Goal: Task Accomplishment & Management: Use online tool/utility

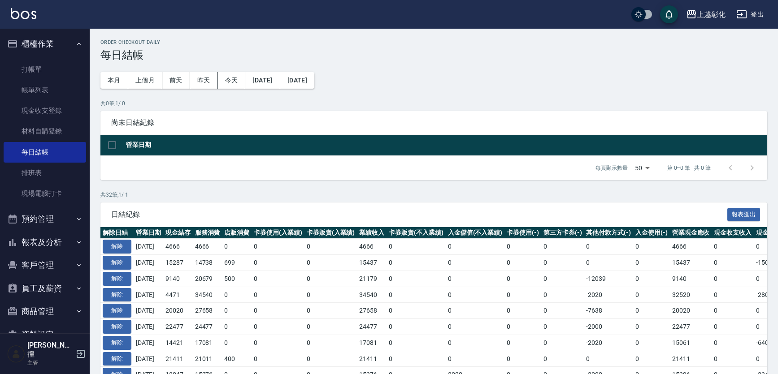
scroll to position [40, 0]
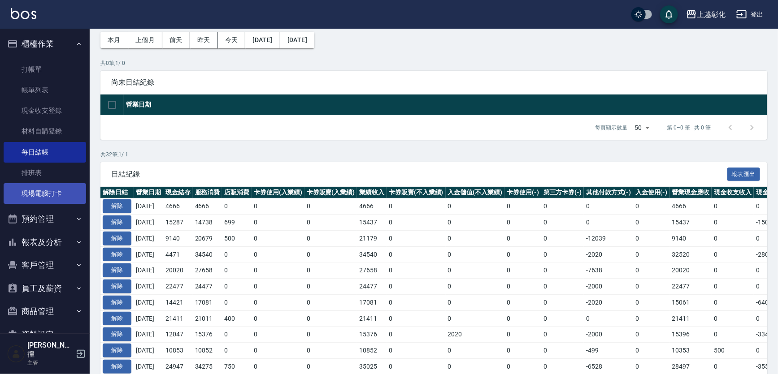
click at [45, 198] on link "現場電腦打卡" at bounding box center [45, 193] width 83 height 21
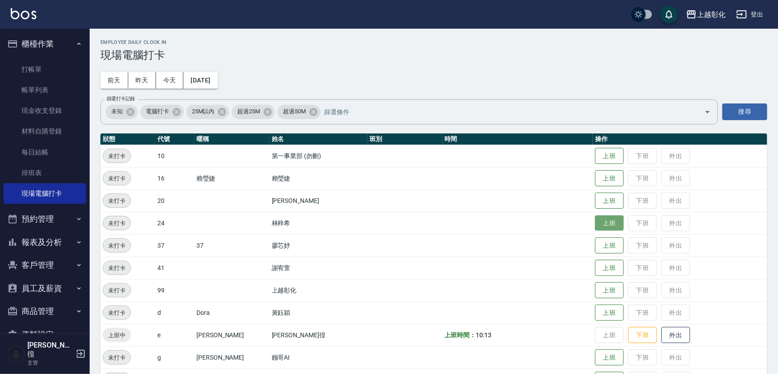
click at [598, 221] on button "上班" at bounding box center [609, 224] width 29 height 16
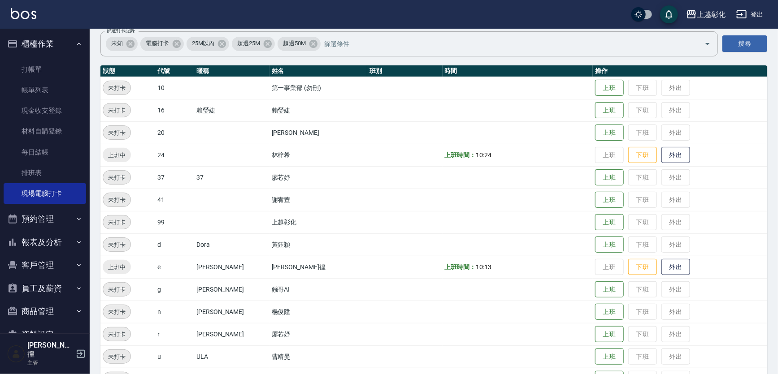
scroll to position [117, 0]
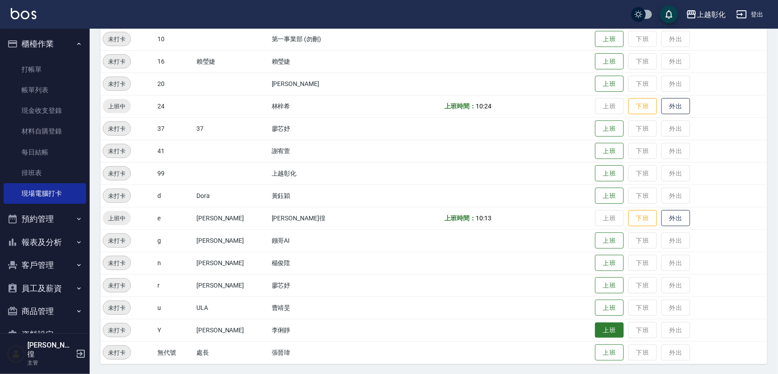
click at [606, 326] on button "上班" at bounding box center [609, 331] width 29 height 16
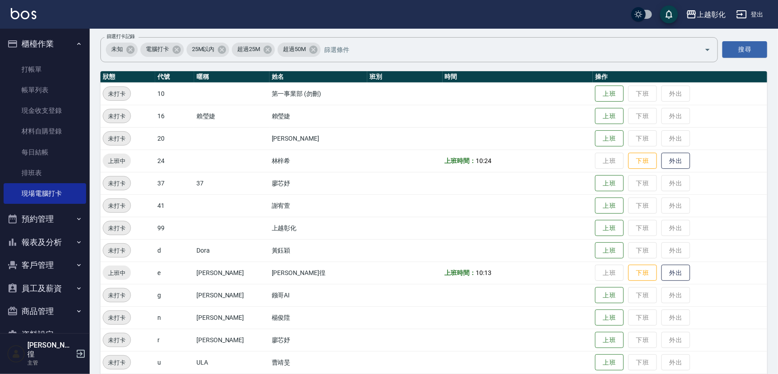
scroll to position [76, 0]
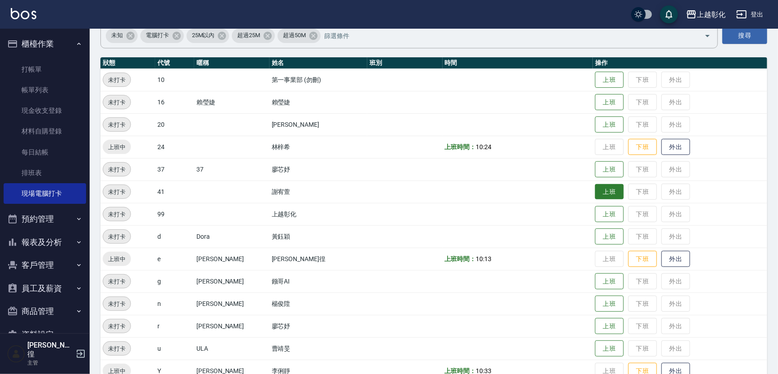
click at [595, 188] on button "上班" at bounding box center [609, 192] width 29 height 16
click at [52, 254] on button "客戶管理" at bounding box center [45, 265] width 83 height 23
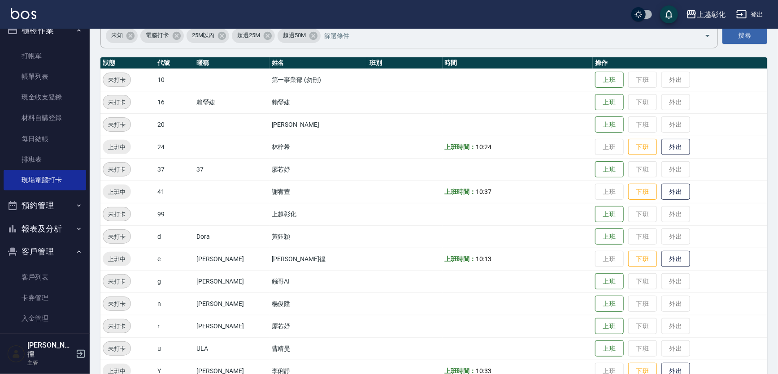
scroll to position [15, 0]
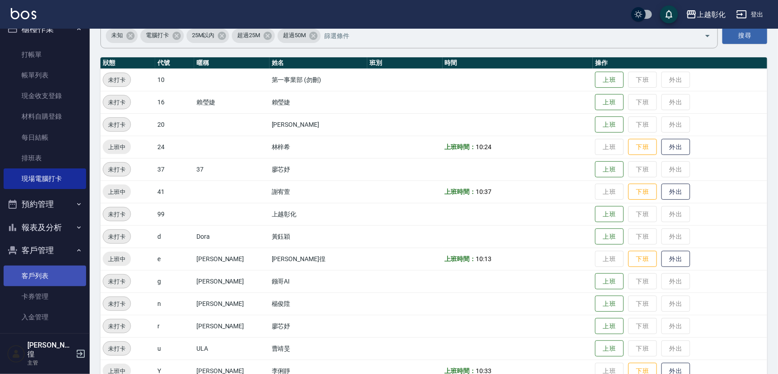
click at [64, 276] on link "客戶列表" at bounding box center [45, 276] width 83 height 21
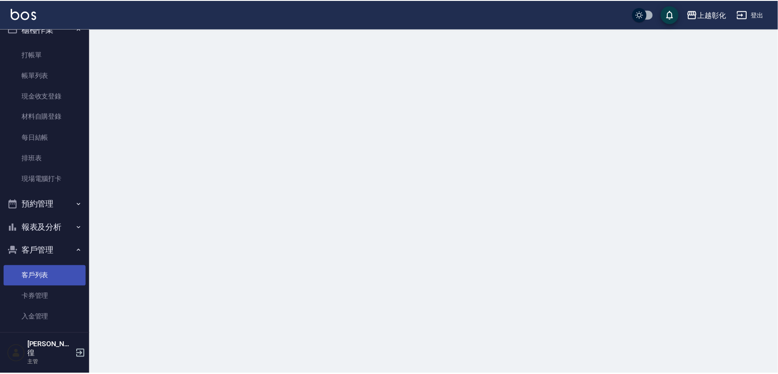
scroll to position [84, 0]
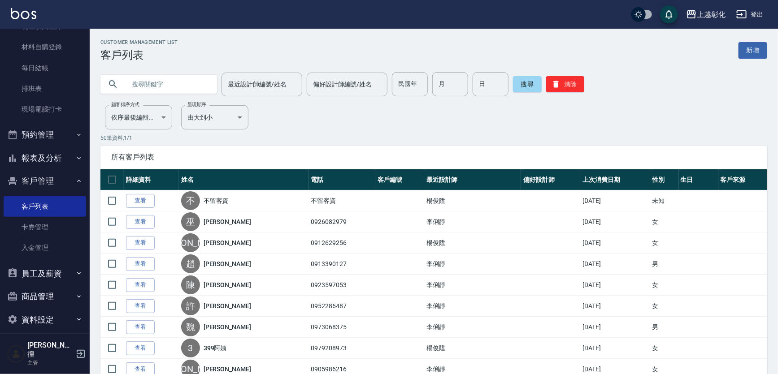
click at [139, 81] on input "text" at bounding box center [168, 84] width 84 height 24
type input "ㄘ"
type input "[PERSON_NAME]"
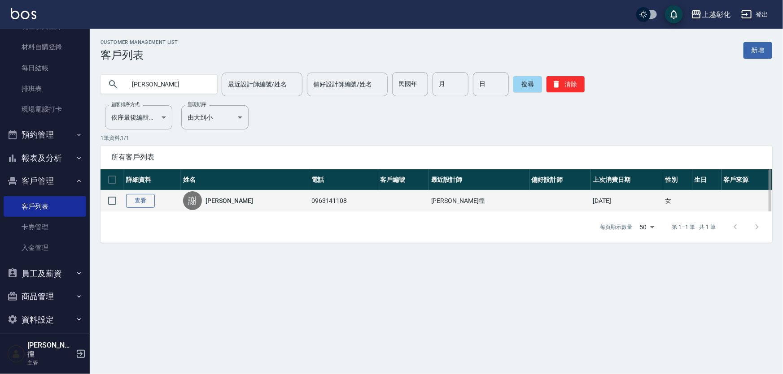
click at [145, 206] on link "查看" at bounding box center [140, 201] width 29 height 14
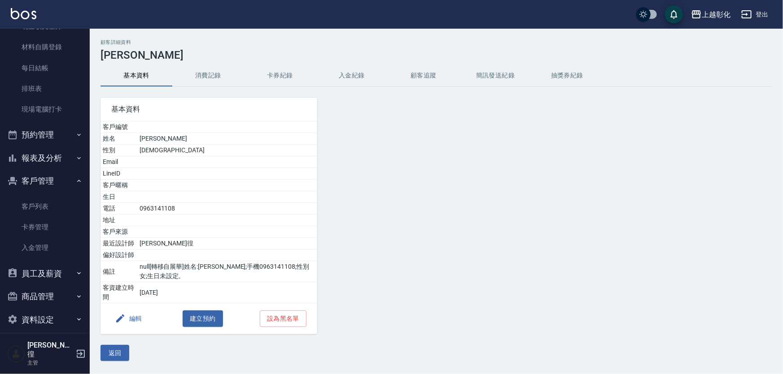
click at [224, 72] on button "消費記錄" at bounding box center [208, 76] width 72 height 22
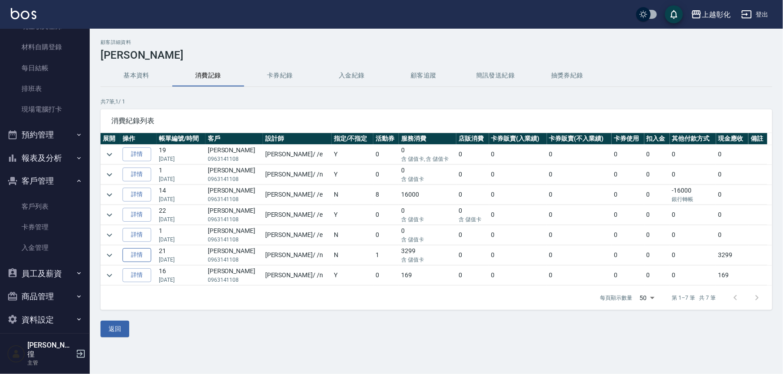
click at [137, 253] on link "詳情" at bounding box center [136, 255] width 29 height 14
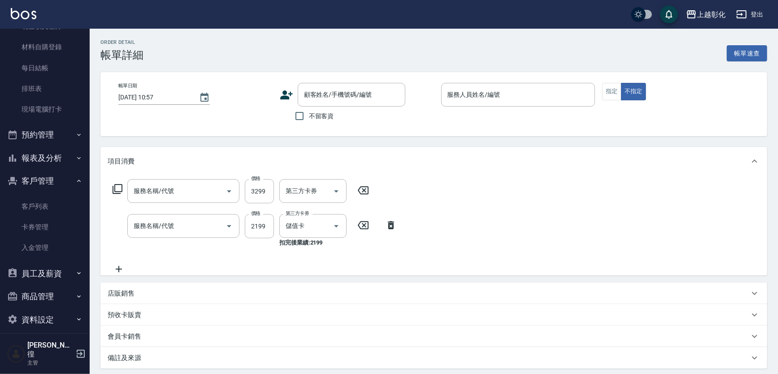
type input "[DATE] 20:07"
type input "yung yung-n"
type input "頂級豪華OVC3(3000)"
type input "過年染髮B(512)"
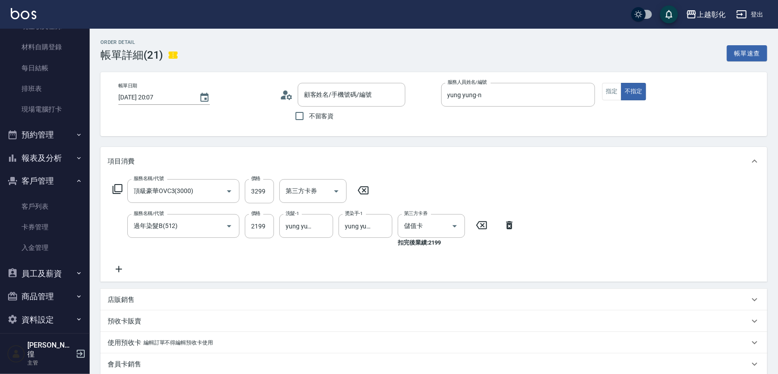
type input "[PERSON_NAME]/0963141108/null"
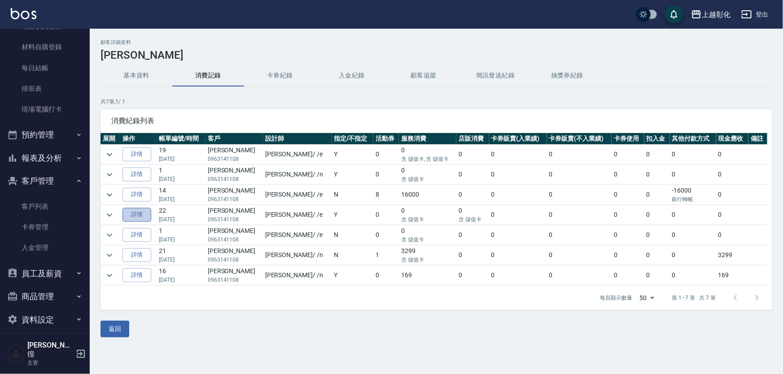
click at [148, 217] on link "詳情" at bounding box center [136, 215] width 29 height 14
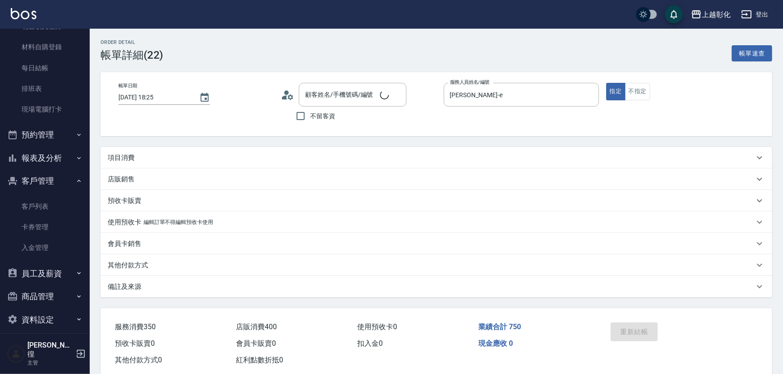
type input "[DATE] 18:25"
type input "[PERSON_NAME]-e"
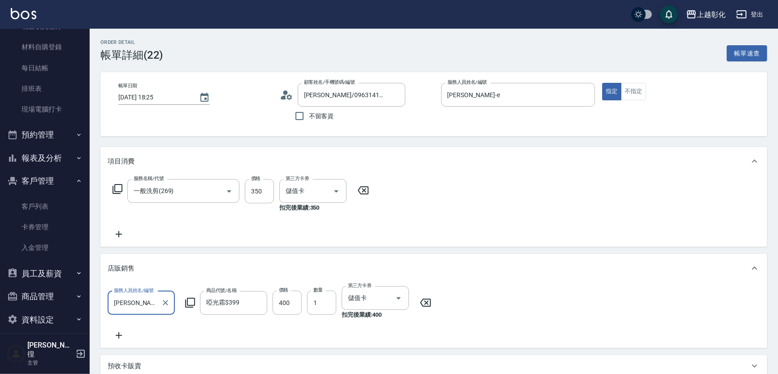
type input "[PERSON_NAME]/0963141108/null"
type input "一般洗剪(269)"
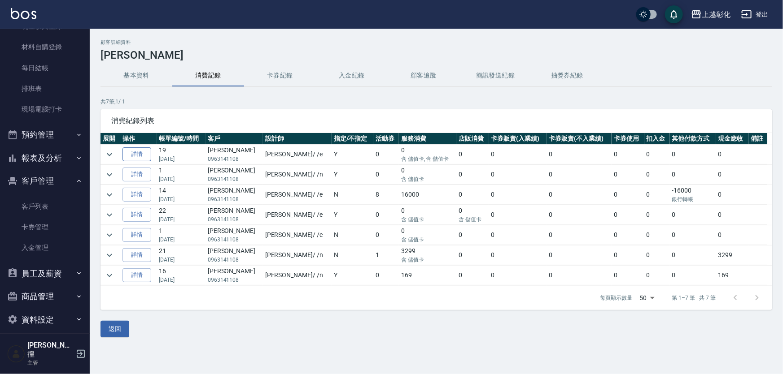
click at [142, 161] on link "詳情" at bounding box center [136, 155] width 29 height 14
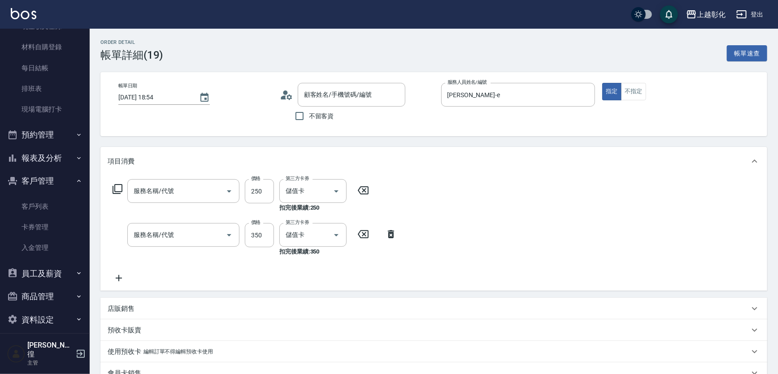
type input "[DATE] 18:54"
type input "[PERSON_NAME]-e"
type input "New洗專案(200)"
type input "一般洗剪(269)"
type input "[PERSON_NAME]/0963141108/null"
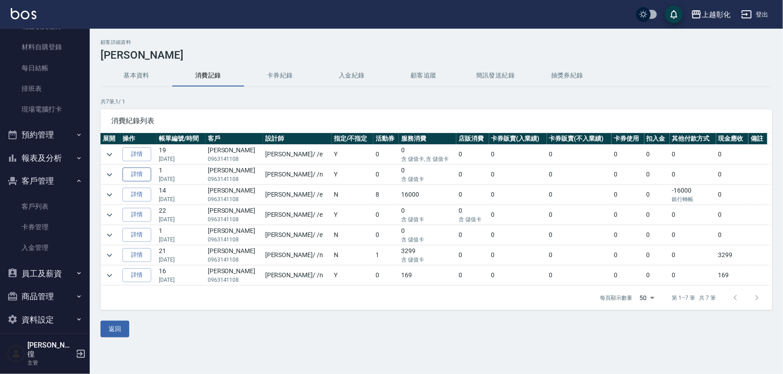
click at [143, 175] on link "詳情" at bounding box center [136, 175] width 29 height 14
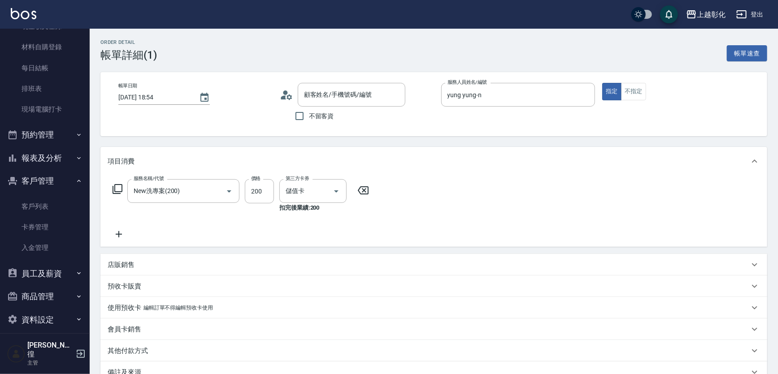
type input "[DATE] 18:54"
type input "yung yung-n"
type input "New洗專案(200)"
type input "[PERSON_NAME]/0963141108/null"
